Goal: Find specific page/section: Find specific page/section

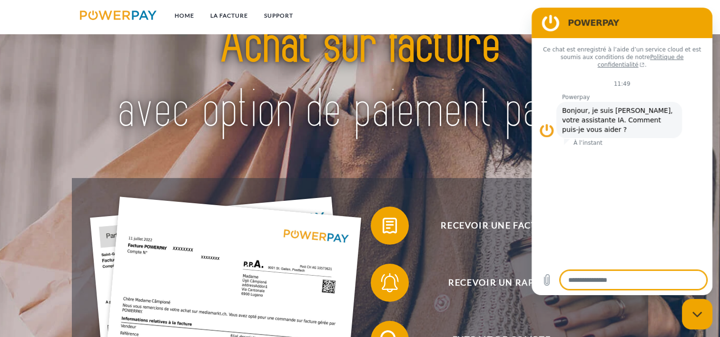
scroll to position [57, 0]
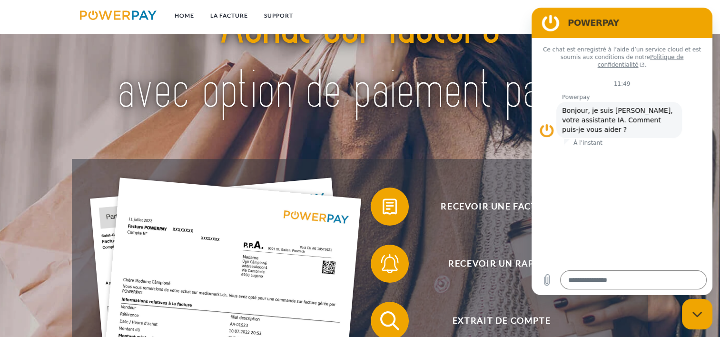
click at [701, 312] on icon "Fermer la fenêtre de messagerie" at bounding box center [697, 314] width 10 height 6
type textarea "*"
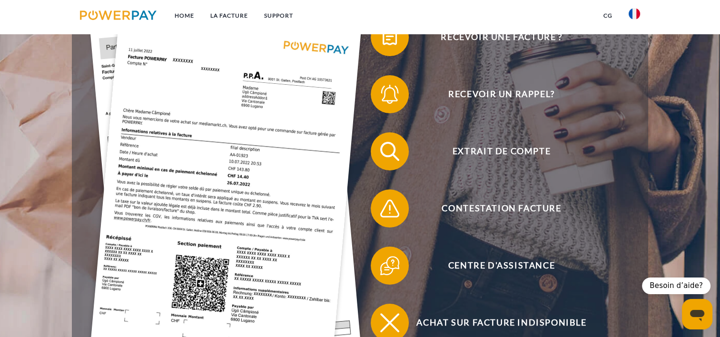
scroll to position [228, 0]
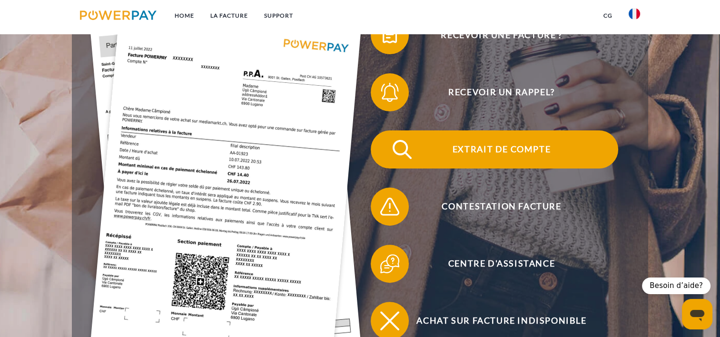
click at [521, 145] on span "Extrait de compte" at bounding box center [501, 149] width 233 height 38
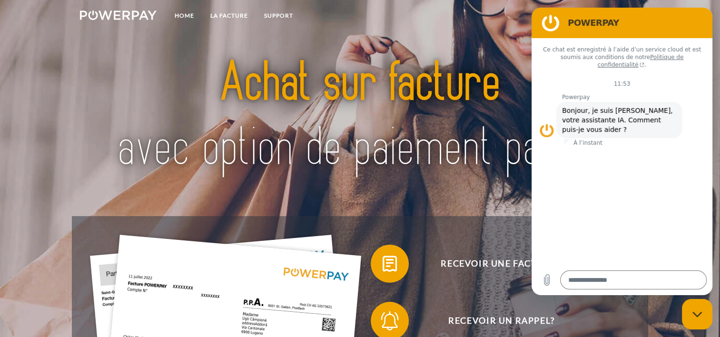
click at [692, 308] on div "Fermer la fenêtre de messagerie" at bounding box center [697, 314] width 29 height 29
type textarea "*"
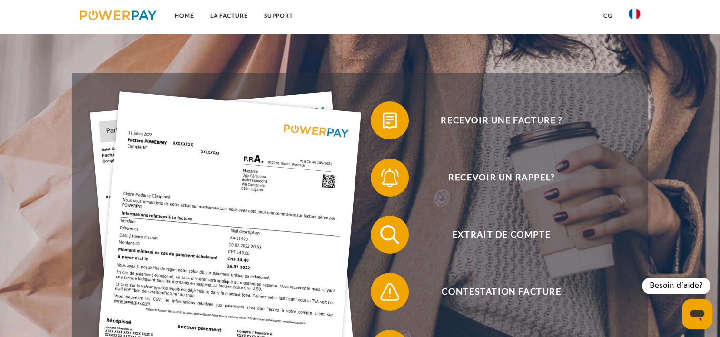
scroll to position [152, 0]
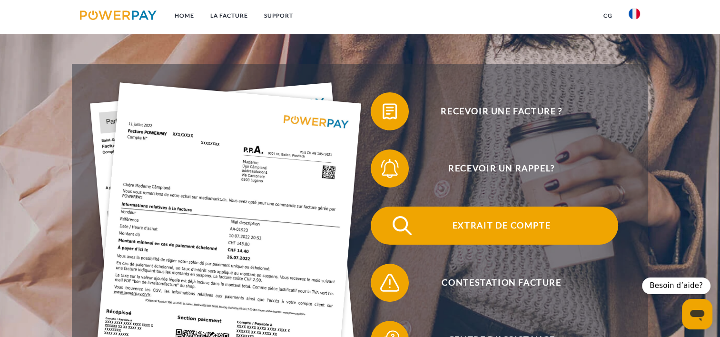
click at [515, 227] on span "Extrait de compte" at bounding box center [501, 225] width 233 height 38
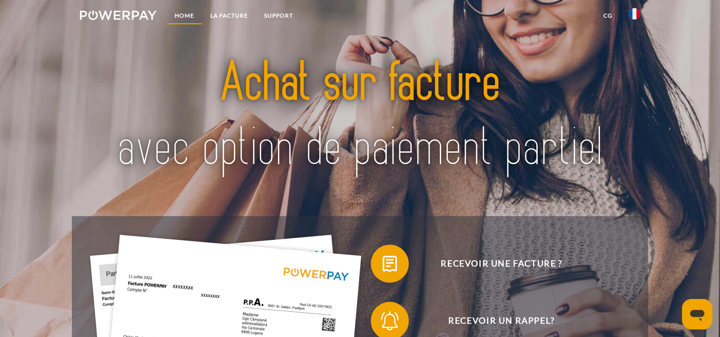
click at [190, 13] on link "Home" at bounding box center [185, 15] width 36 height 17
click at [185, 18] on link "Home" at bounding box center [185, 15] width 36 height 17
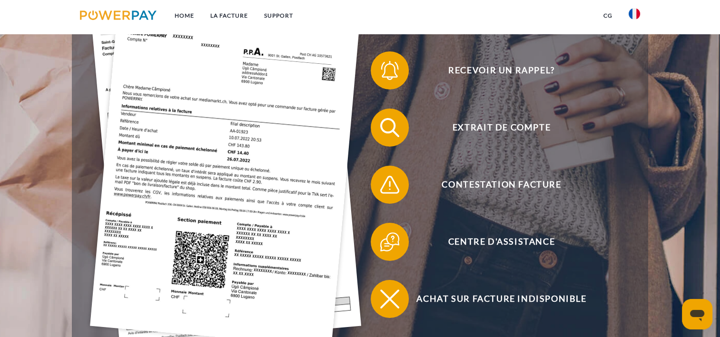
scroll to position [254, 0]
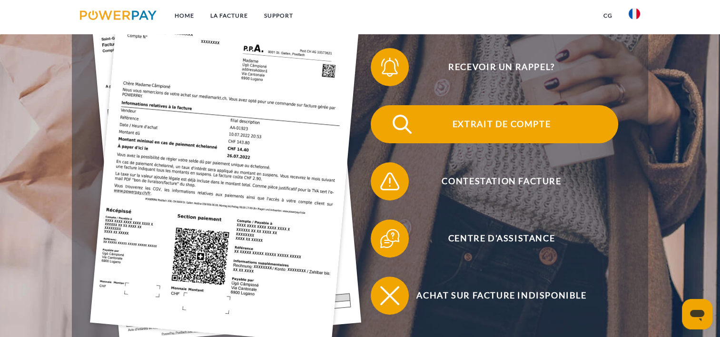
click at [503, 117] on span "Extrait de compte" at bounding box center [501, 124] width 233 height 38
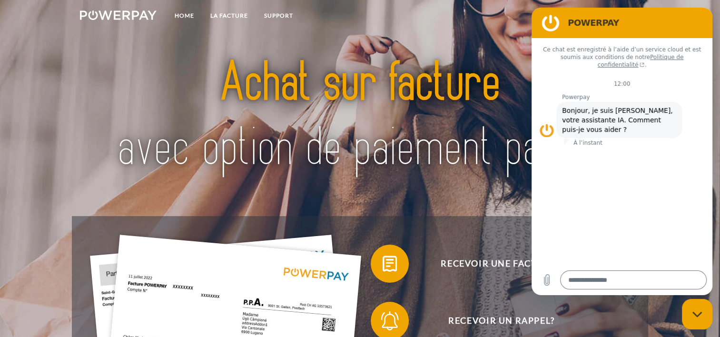
click at [698, 311] on icon "Fermer la fenêtre de messagerie" at bounding box center [697, 314] width 10 height 6
type textarea "*"
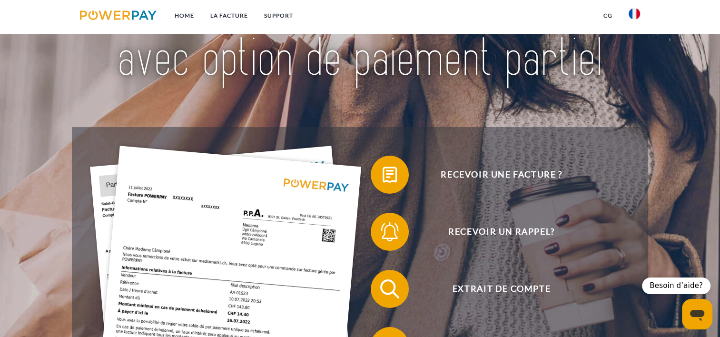
scroll to position [114, 0]
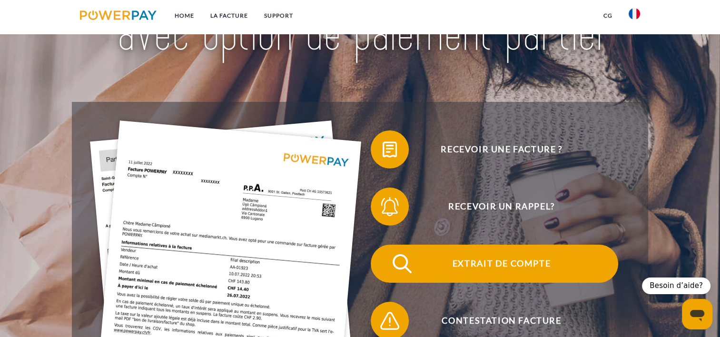
click at [528, 262] on span "Extrait de compte" at bounding box center [501, 264] width 233 height 38
